Goal: Transaction & Acquisition: Purchase product/service

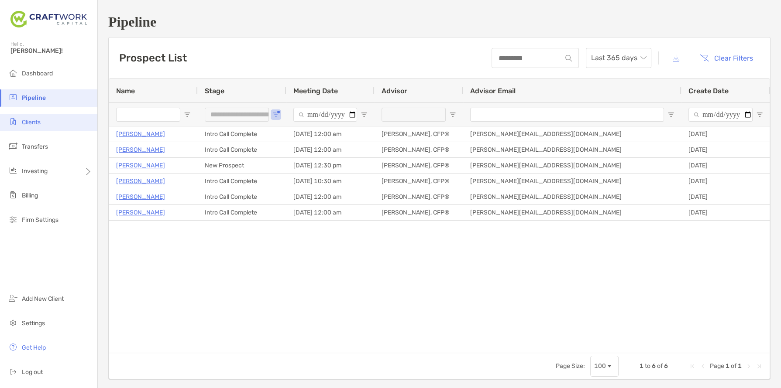
click at [57, 117] on li "Clients" at bounding box center [48, 122] width 97 height 17
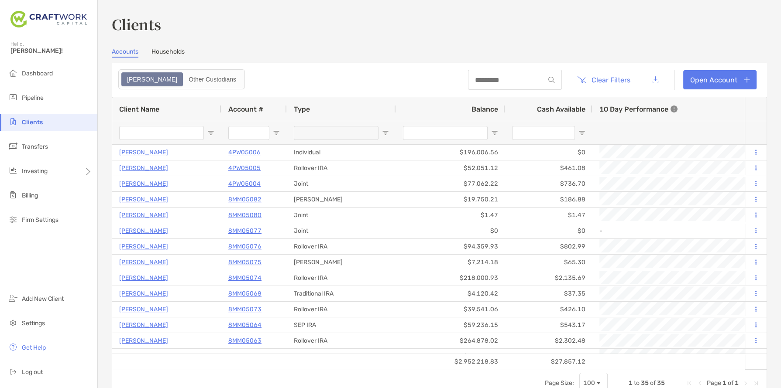
type input "****"
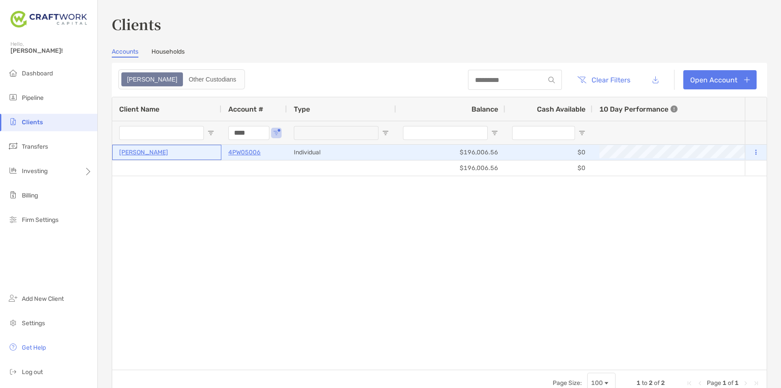
click at [160, 153] on p "[PERSON_NAME]" at bounding box center [143, 152] width 49 height 11
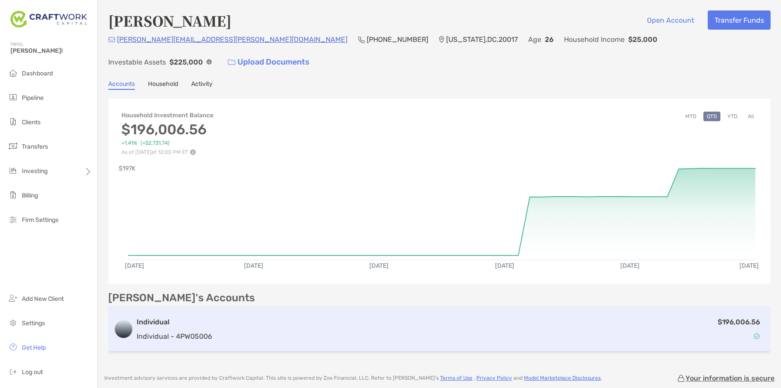
click at [654, 317] on div "$196,006.56" at bounding box center [490, 329] width 549 height 25
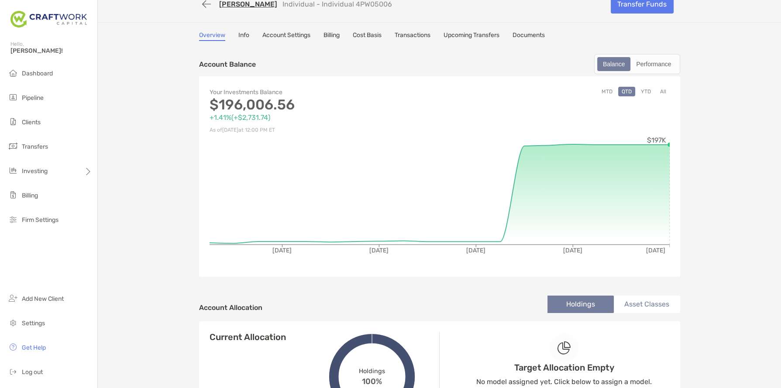
scroll to position [111, 0]
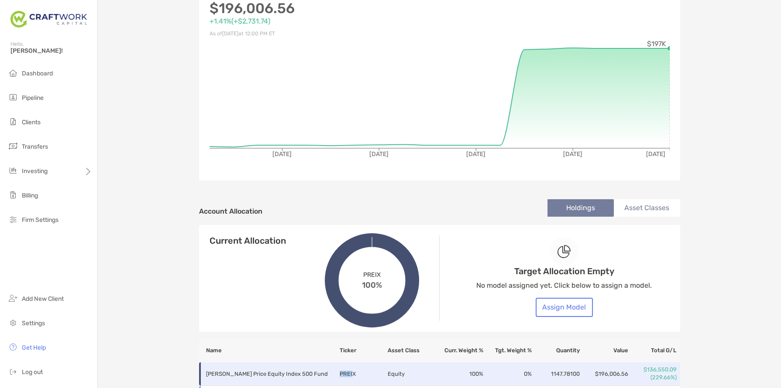
drag, startPoint x: 350, startPoint y: 376, endPoint x: 342, endPoint y: 374, distance: 8.4
click at [340, 375] on td "PREIX" at bounding box center [363, 375] width 48 height 24
drag, startPoint x: 357, startPoint y: 374, endPoint x: 340, endPoint y: 375, distance: 16.7
click at [340, 375] on td "PREIX" at bounding box center [363, 375] width 48 height 24
copy td "PREIX"
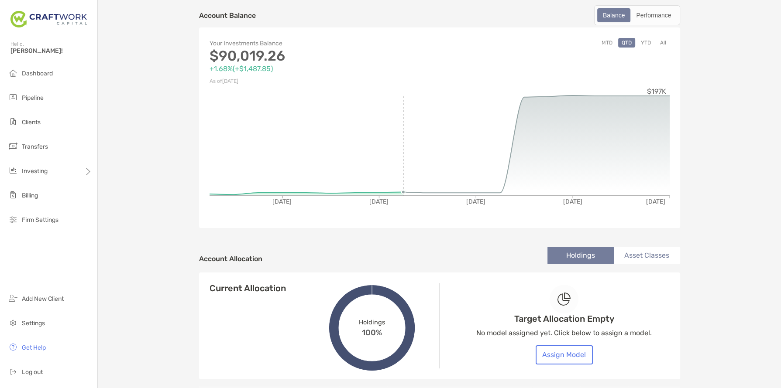
scroll to position [0, 0]
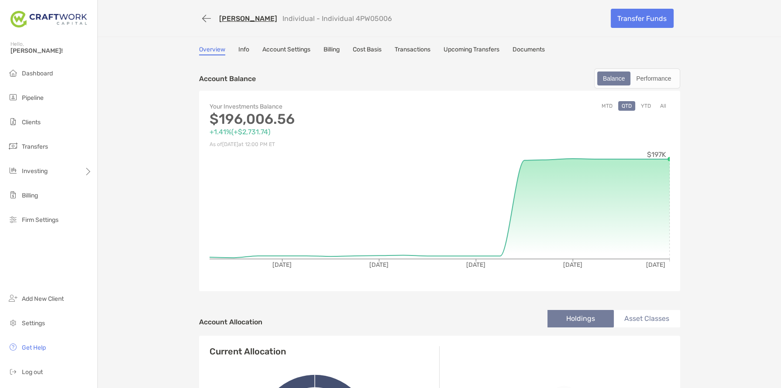
click at [238, 48] on div "Overview Info Account Settings Billing Cost Basis Transactions Upcoming Transfe…" at bounding box center [439, 51] width 481 height 10
click at [242, 53] on link "Info" at bounding box center [243, 51] width 11 height 10
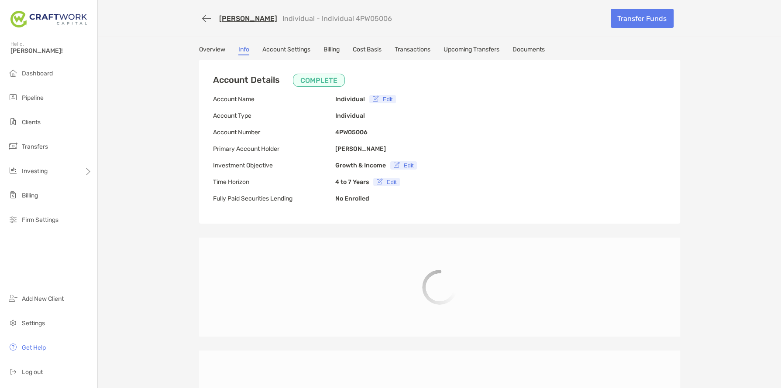
type input "**********"
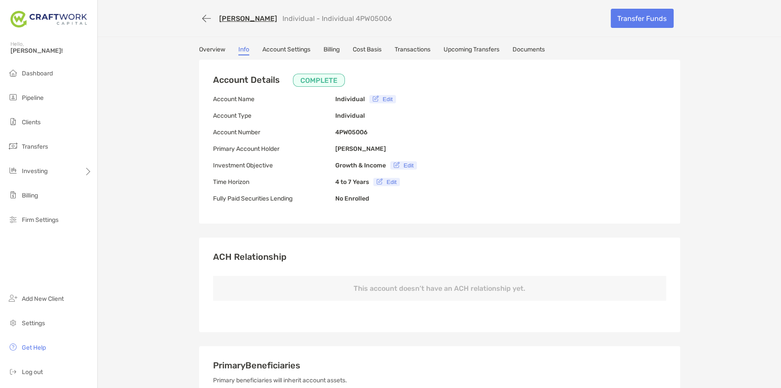
scroll to position [1, 0]
click at [213, 46] on link "Overview" at bounding box center [212, 50] width 26 height 10
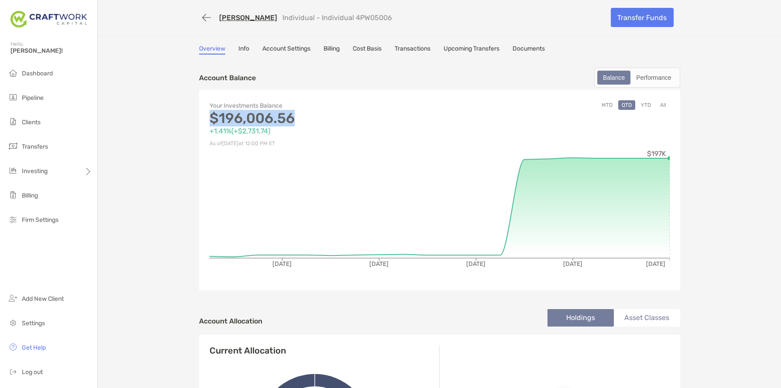
drag, startPoint x: 209, startPoint y: 120, endPoint x: 307, endPoint y: 123, distance: 97.3
click at [291, 123] on p "$196,006.56" at bounding box center [324, 118] width 230 height 11
click at [308, 123] on p "$196,006.56" at bounding box center [324, 118] width 230 height 11
click at [381, 45] on link "Cost Basis" at bounding box center [367, 50] width 29 height 10
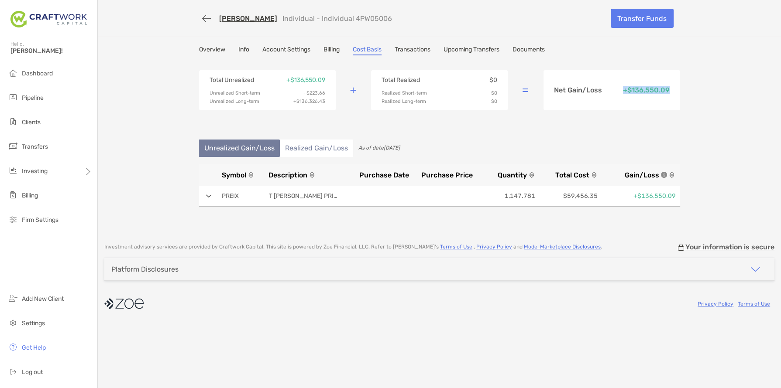
drag, startPoint x: 624, startPoint y: 90, endPoint x: 712, endPoint y: 93, distance: 88.6
click at [712, 93] on div "[PERSON_NAME] Individual - Individual 4PW05006 Transfer Funds Overview Info Acc…" at bounding box center [439, 117] width 683 height 234
click at [713, 99] on div "[PERSON_NAME] Individual - Individual 4PW05006 Transfer Funds Overview Info Acc…" at bounding box center [439, 117] width 683 height 234
click at [209, 197] on img at bounding box center [209, 196] width 6 height 3
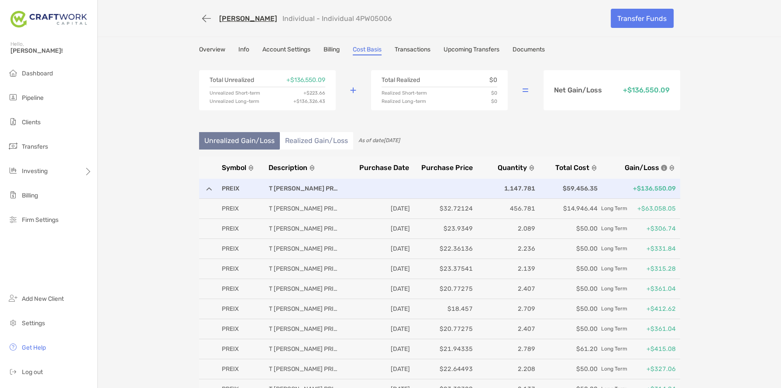
click at [207, 191] on div "PREIX T [PERSON_NAME] PRICE INDEX TR INC 1,147.781 $59,456.35 +$136,550.09" at bounding box center [439, 189] width 481 height 20
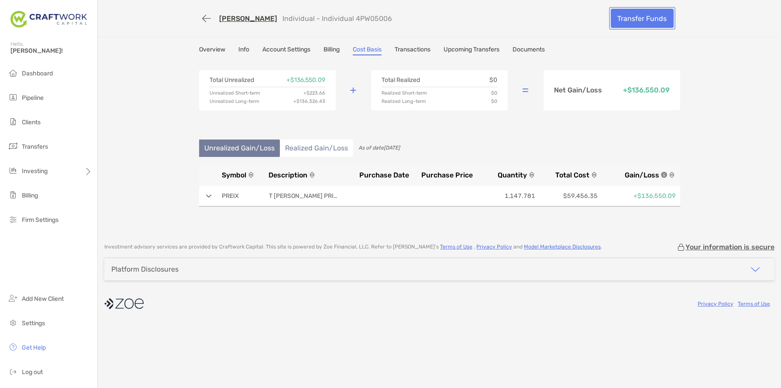
click at [641, 21] on link "Transfer Funds" at bounding box center [642, 18] width 63 height 19
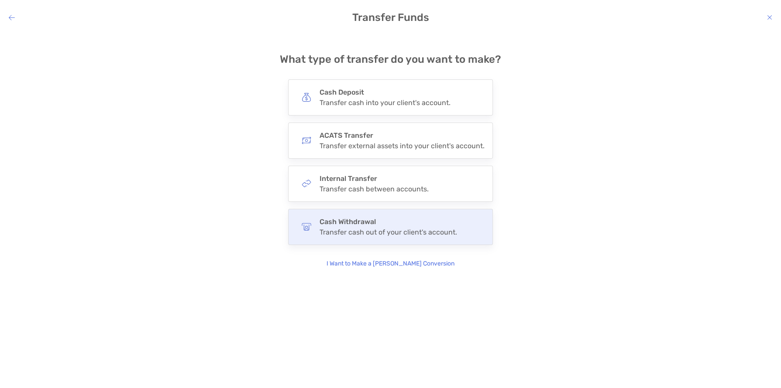
click at [372, 221] on h4 "Cash Withdrawal" at bounding box center [387, 222] width 137 height 8
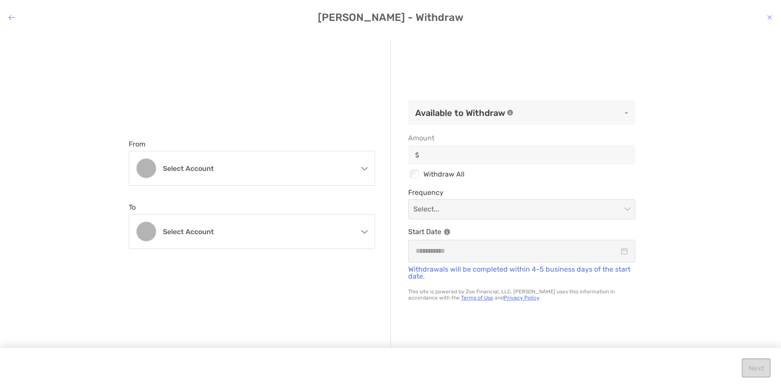
click at [294, 112] on div "From Select account Individual Individual 4PW05006 - [PERSON_NAME] To Select ac…" at bounding box center [260, 194] width 262 height 311
click at [279, 186] on div "From Select account Individual Individual 4PW05006 - [PERSON_NAME] To Select ac…" at bounding box center [260, 194] width 262 height 311
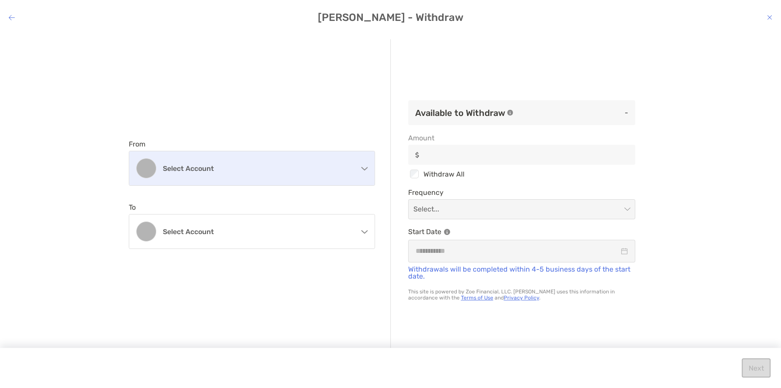
click at [285, 176] on div "Select account" at bounding box center [251, 168] width 245 height 34
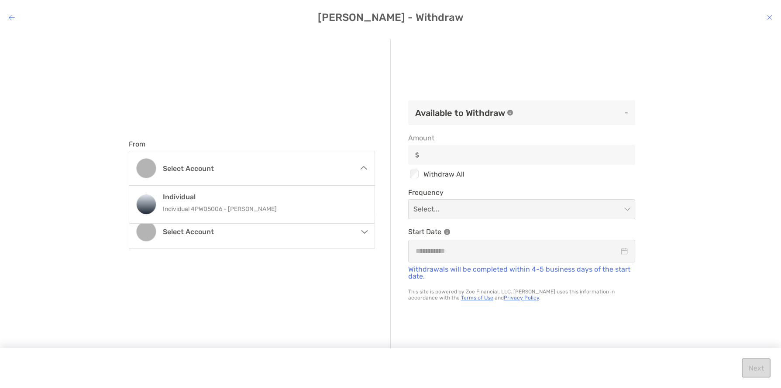
click at [278, 128] on div "From Select account Individual Individual 4PW05006 - [PERSON_NAME] To Select ac…" at bounding box center [260, 194] width 262 height 311
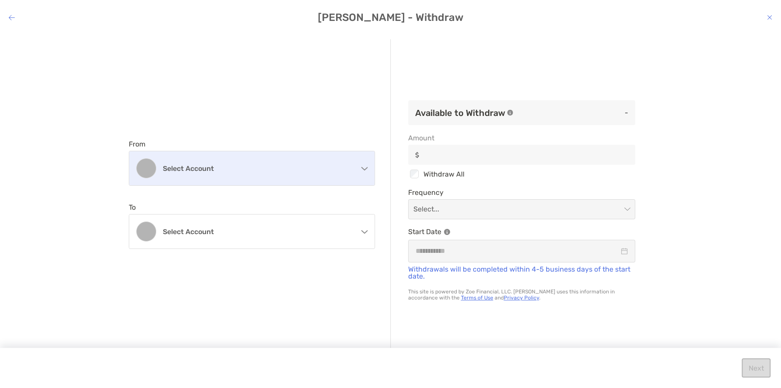
click at [259, 176] on div "Select account" at bounding box center [251, 168] width 245 height 34
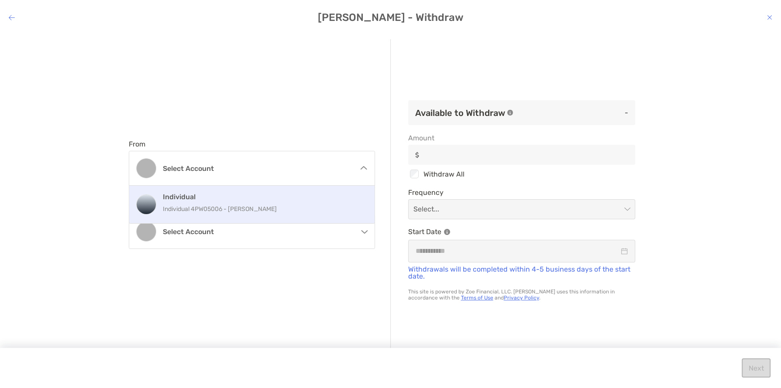
click at [246, 208] on p "Individual 4PW05006 - [PERSON_NAME]" at bounding box center [261, 209] width 197 height 11
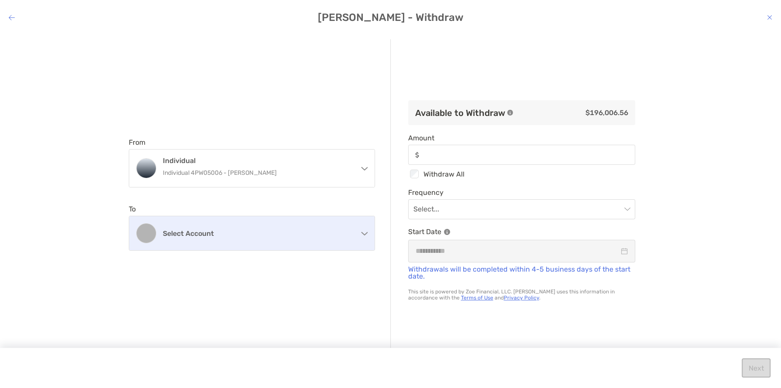
click at [248, 248] on div "Select account" at bounding box center [251, 233] width 245 height 34
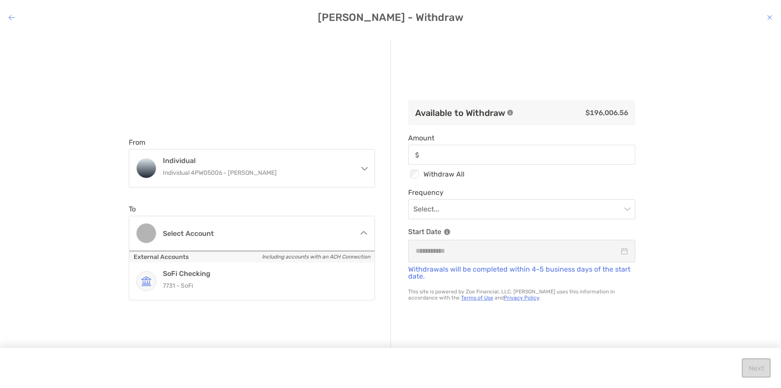
click at [689, 250] on div "From Individual Individual 4PW05006 - [PERSON_NAME] Individual Individual 4PW05…" at bounding box center [390, 203] width 781 height 343
click at [467, 209] on input "modal" at bounding box center [517, 209] width 208 height 19
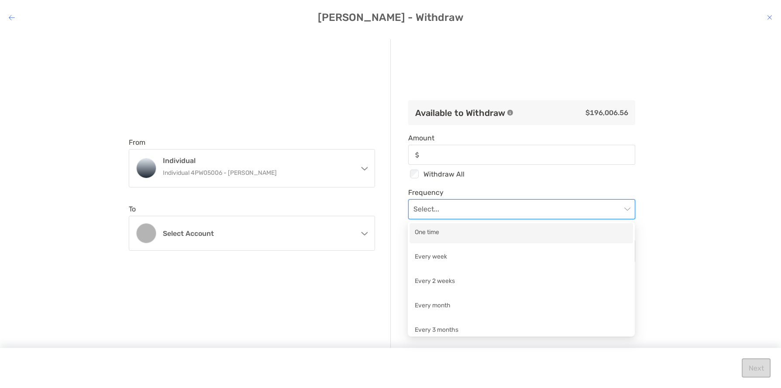
click at [261, 280] on div "From Individual Individual 4PW05006 - [PERSON_NAME] Individual Individual 4PW05…" at bounding box center [260, 194] width 262 height 311
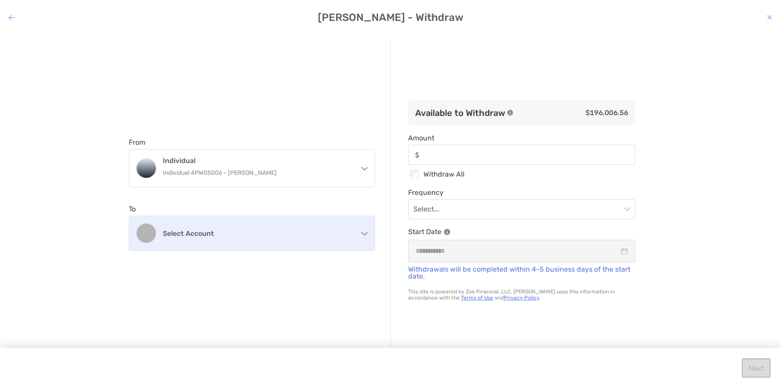
click at [278, 244] on div "Select account" at bounding box center [251, 233] width 245 height 34
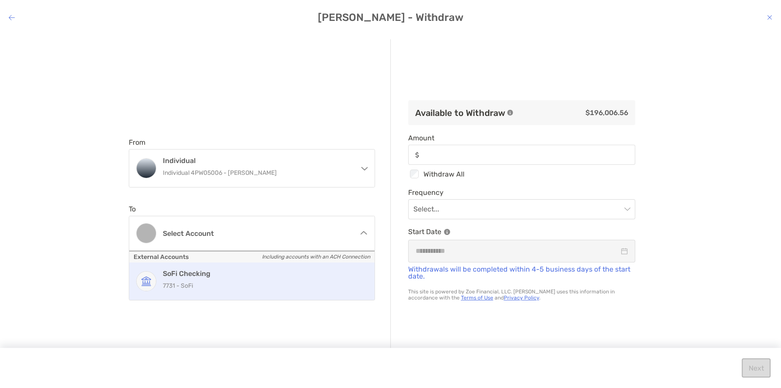
click at [259, 274] on h4 "SoFi Checking" at bounding box center [261, 274] width 197 height 8
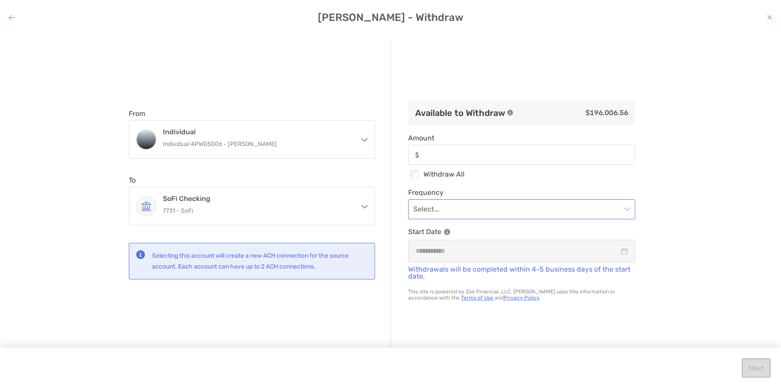
click at [448, 205] on input "modal" at bounding box center [517, 209] width 208 height 19
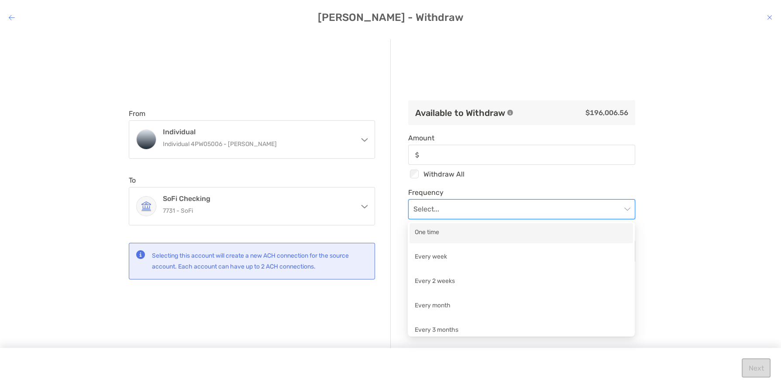
click at [440, 236] on div "One time" at bounding box center [521, 233] width 213 height 11
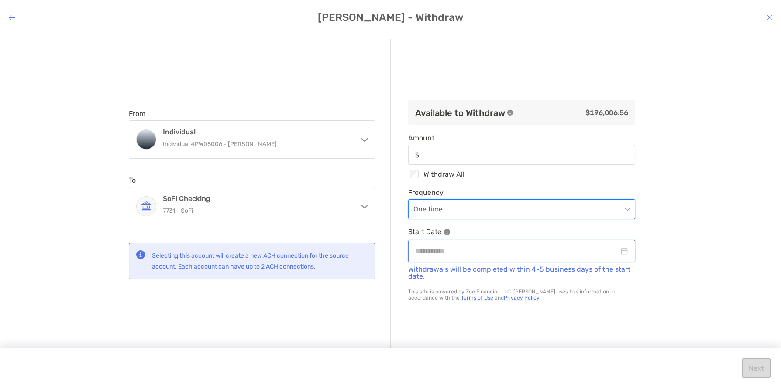
click at [458, 254] on input "modal" at bounding box center [516, 251] width 203 height 11
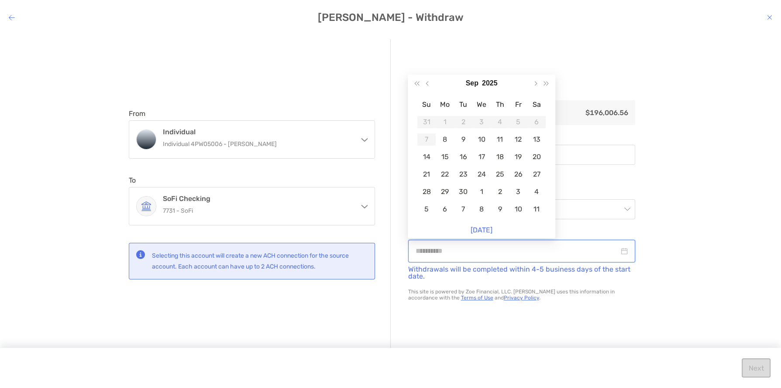
type input "**********"
click at [671, 241] on div "From Individual Individual 4PW05006 - [PERSON_NAME] Individual Individual 4PW05…" at bounding box center [390, 203] width 781 height 343
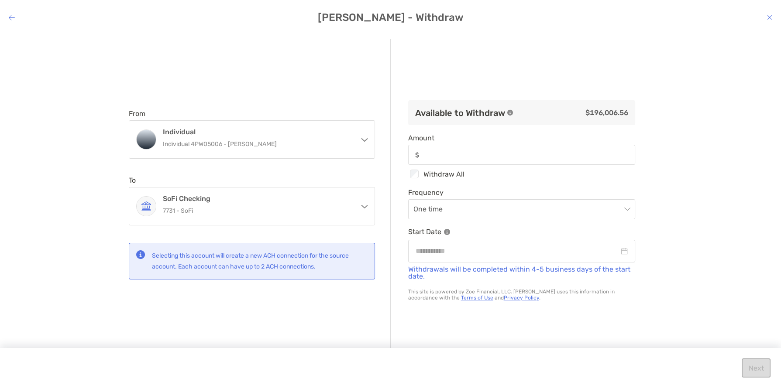
click at [15, 17] on h4 "[PERSON_NAME] - Withdraw" at bounding box center [390, 17] width 781 height 12
click at [11, 20] on icon "modal" at bounding box center [12, 17] width 6 height 7
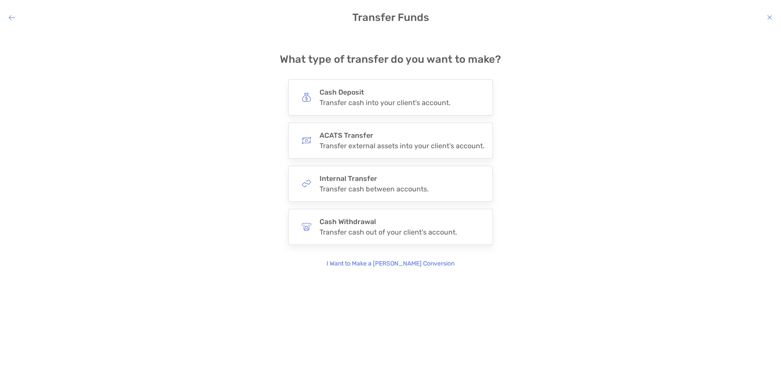
click at [14, 17] on icon "modal" at bounding box center [12, 17] width 6 height 7
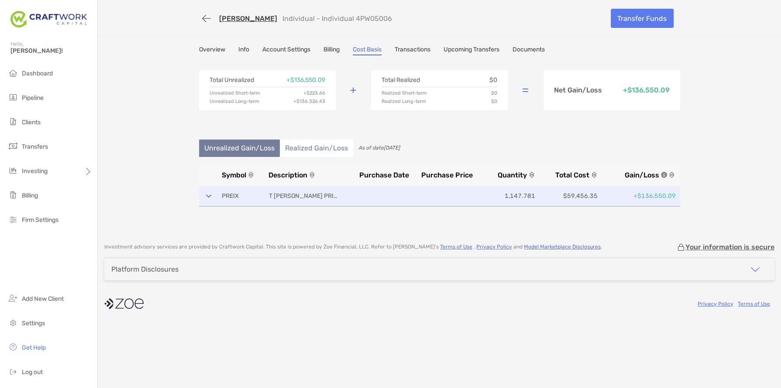
click at [489, 199] on p "1,147.781" at bounding box center [505, 196] width 59 height 11
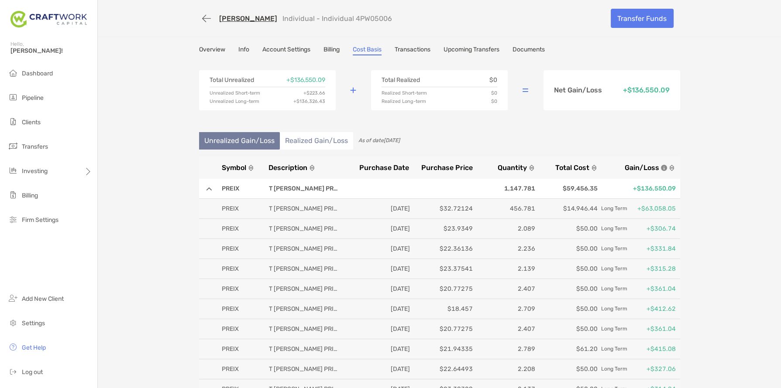
click at [427, 52] on link "Transactions" at bounding box center [412, 51] width 36 height 10
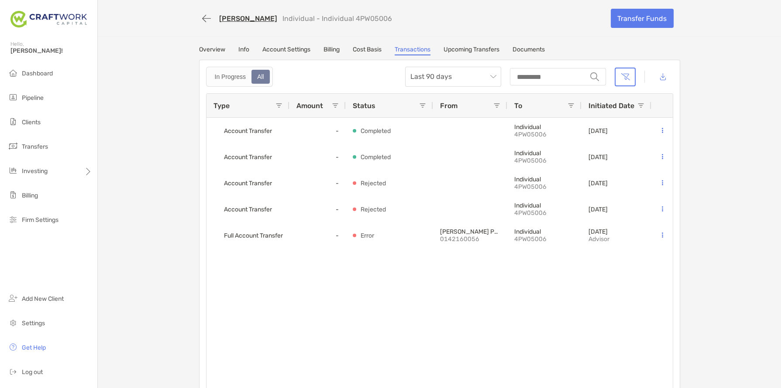
click at [220, 47] on link "Overview" at bounding box center [212, 51] width 26 height 10
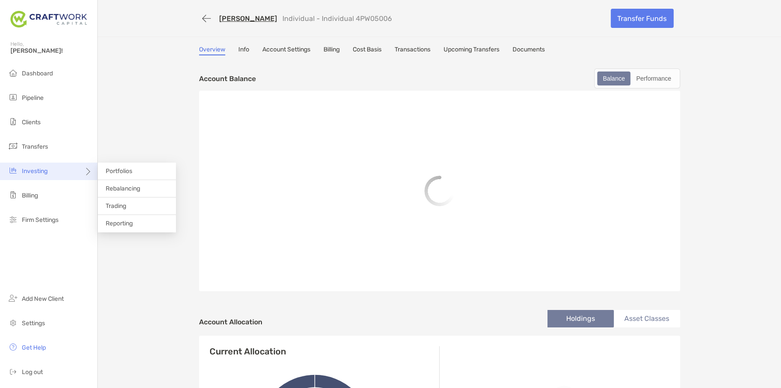
click at [49, 171] on div "Investing" at bounding box center [48, 171] width 97 height 17
click at [118, 206] on span "Trading" at bounding box center [116, 205] width 21 height 7
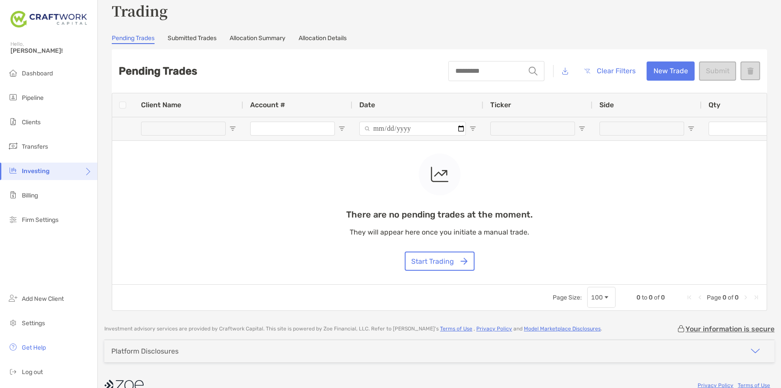
scroll to position [14, 0]
click at [442, 260] on button "Start Trading" at bounding box center [440, 260] width 70 height 19
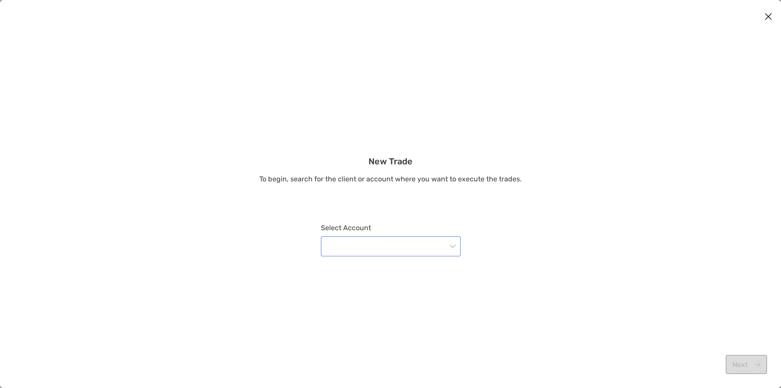
click at [379, 246] on input "modal" at bounding box center [386, 246] width 120 height 19
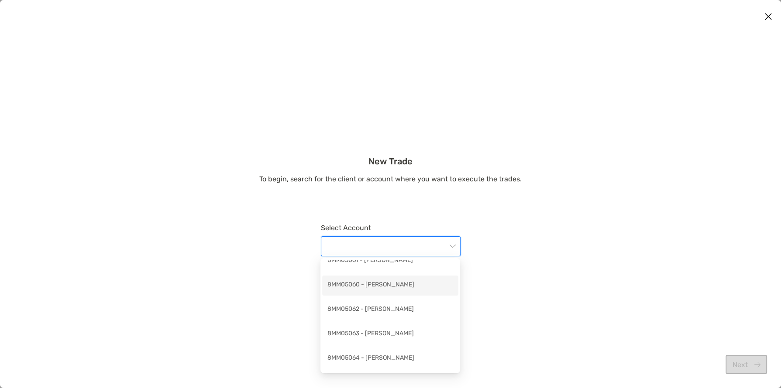
scroll to position [666, 0]
click at [421, 360] on div "4PW05006 - [PERSON_NAME]" at bounding box center [390, 361] width 126 height 11
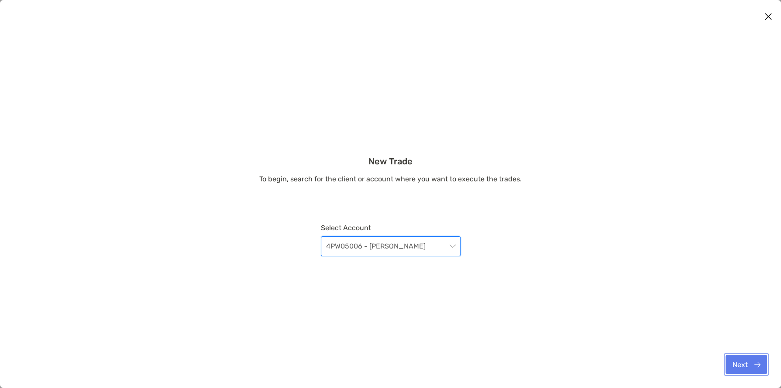
click at [749, 367] on button "Next" at bounding box center [745, 364] width 41 height 19
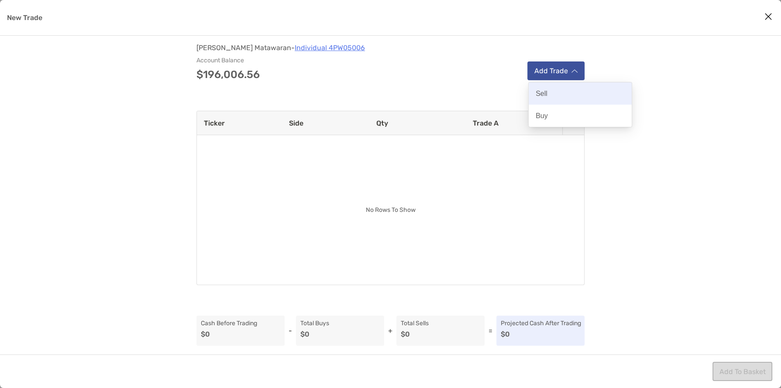
click at [553, 99] on div "Sell" at bounding box center [579, 93] width 103 height 22
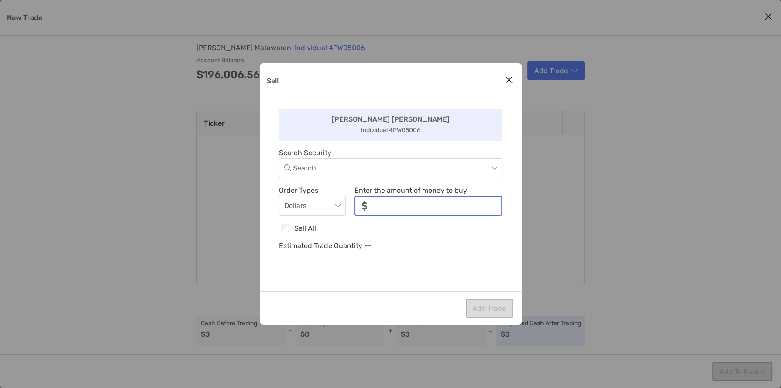
click at [434, 211] on input "noSymbolCurrency" at bounding box center [437, 206] width 127 height 18
click at [380, 171] on input "Sell" at bounding box center [390, 168] width 195 height 19
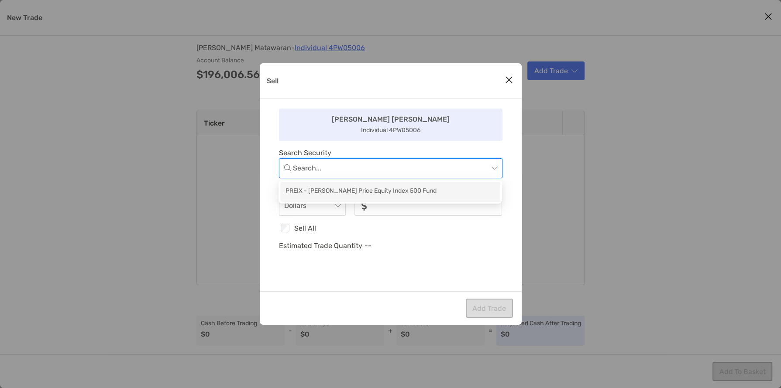
click at [357, 185] on div "PREIX - [PERSON_NAME] Price Equity Index 500 Fund" at bounding box center [390, 192] width 220 height 20
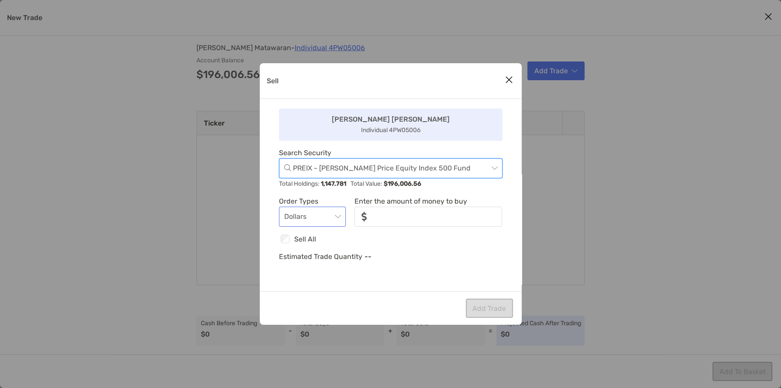
click at [309, 214] on span "Dollars" at bounding box center [312, 216] width 57 height 19
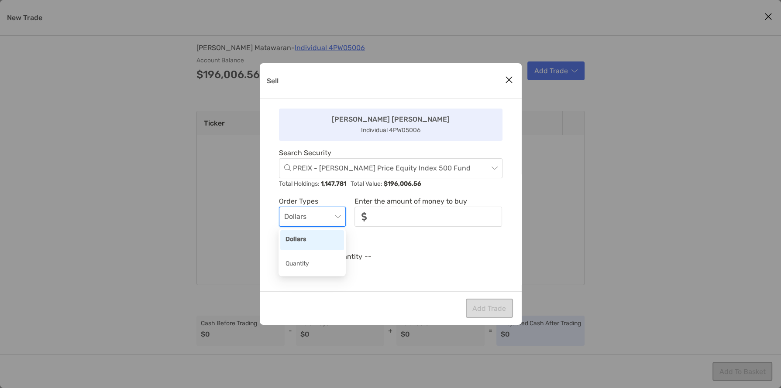
click at [303, 241] on div "Dollars" at bounding box center [311, 240] width 53 height 11
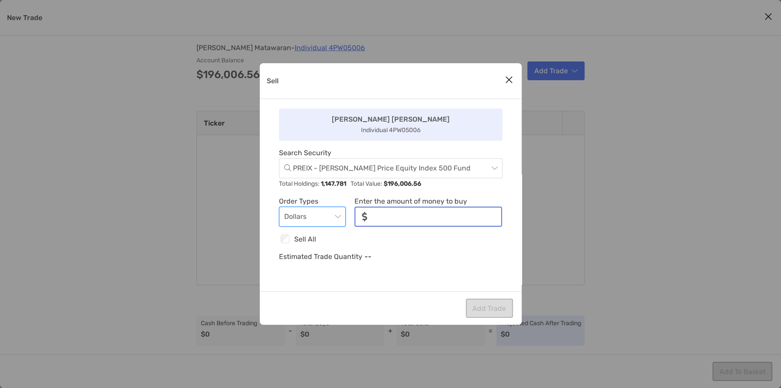
click at [396, 211] on input "noSymbolCurrency" at bounding box center [437, 217] width 127 height 18
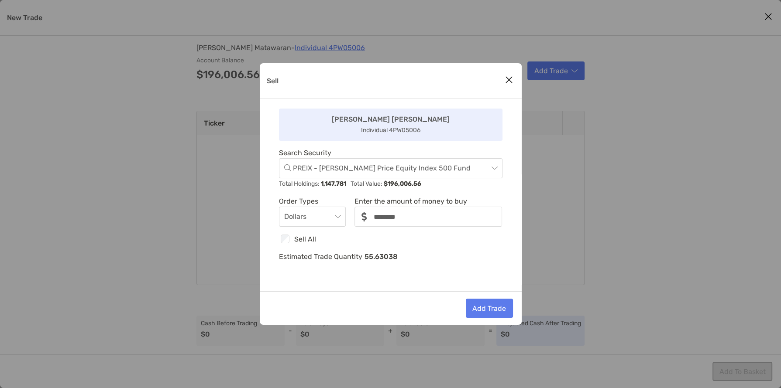
type input "*****"
drag, startPoint x: 453, startPoint y: 270, endPoint x: 504, endPoint y: 268, distance: 51.1
click at [453, 270] on div "[PERSON_NAME] Individual 4PW05006 Search Security PREIX - [PERSON_NAME] Price E…" at bounding box center [391, 195] width 262 height 192
click at [487, 308] on button "Add Trade" at bounding box center [489, 308] width 47 height 19
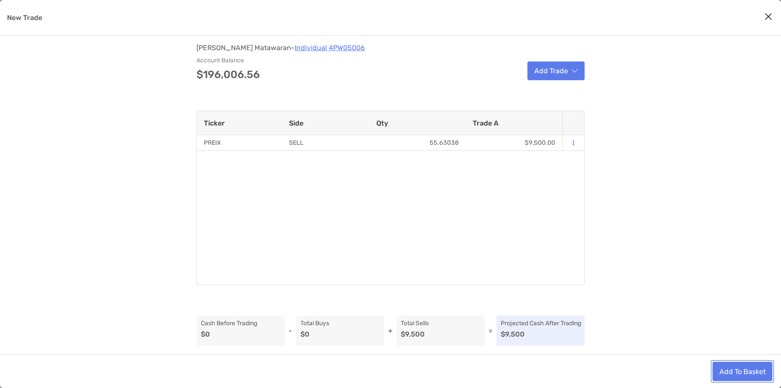
click at [751, 370] on button "Add To Basket" at bounding box center [742, 371] width 60 height 19
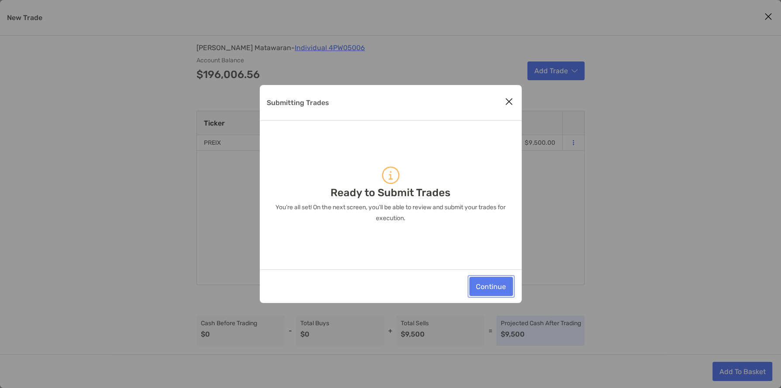
click at [501, 290] on button "Continue" at bounding box center [491, 286] width 44 height 19
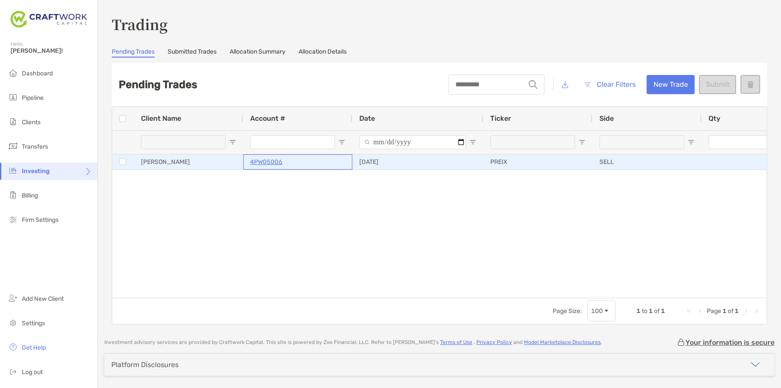
click at [274, 160] on p "4PW05006" at bounding box center [266, 162] width 32 height 11
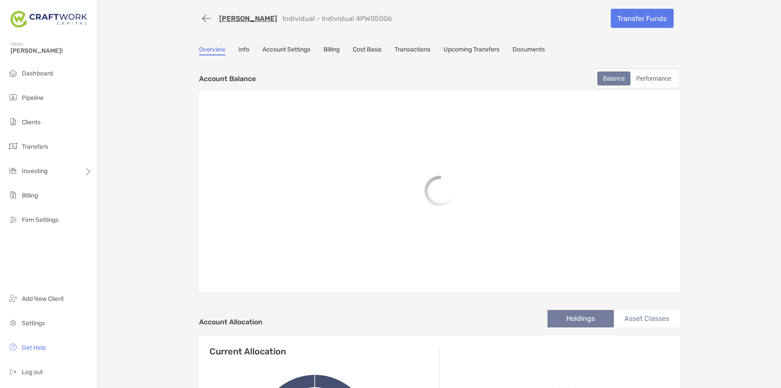
click at [271, 50] on link "Account Settings" at bounding box center [286, 51] width 48 height 10
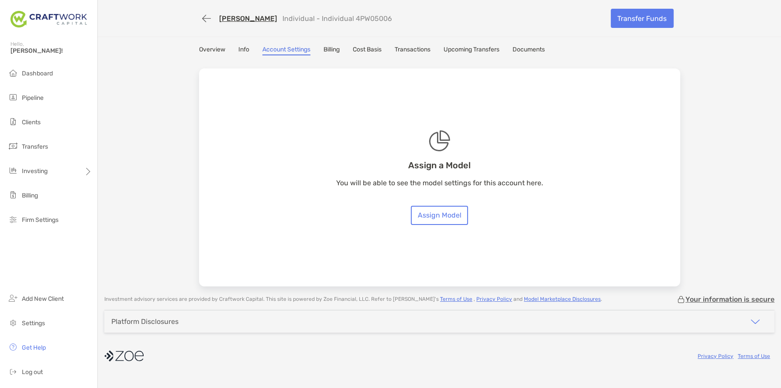
click at [241, 53] on link "Info" at bounding box center [243, 51] width 11 height 10
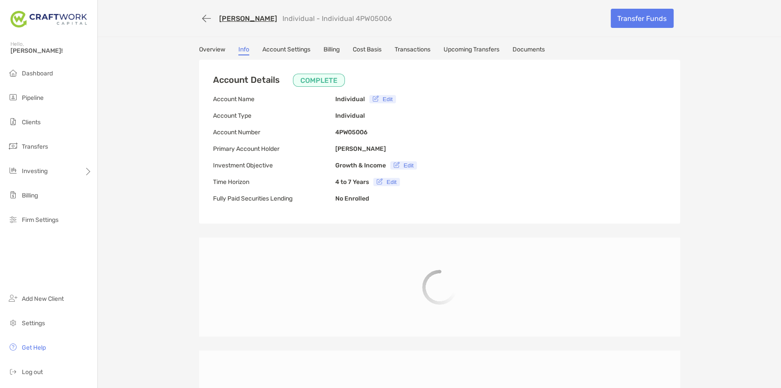
type input "**********"
